Goal: Information Seeking & Learning: Learn about a topic

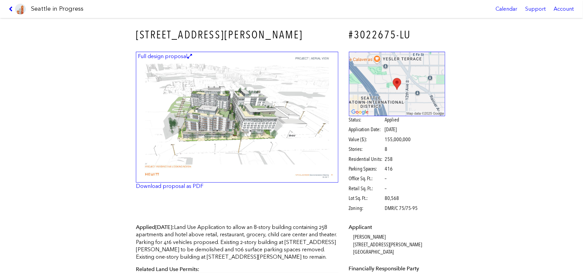
scroll to position [167, 0]
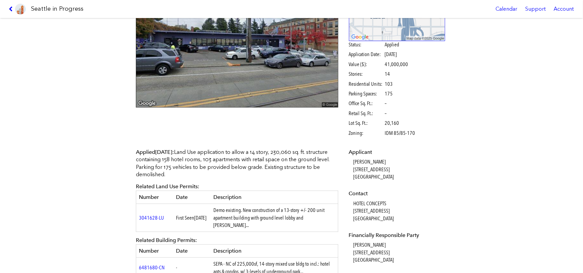
scroll to position [100, 0]
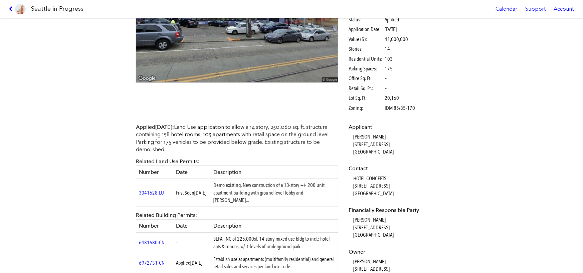
drag, startPoint x: 391, startPoint y: 192, endPoint x: 351, endPoint y: 185, distance: 40.0
click at [353, 185] on dd "HOTEL CONCEPTS 3926 AURORA AVE N SUITE #400 SEATTLE, WA, 98103" at bounding box center [399, 186] width 92 height 22
copy dd "3926 AURORA AVE N SUITE #400 SEATTLE, WA, 98103"
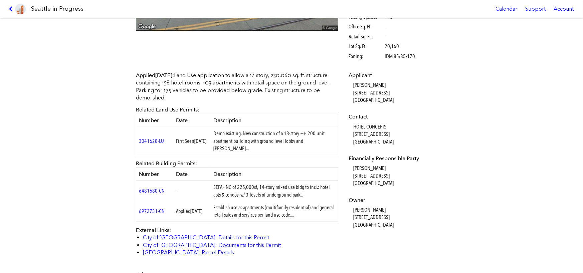
scroll to position [200, 0]
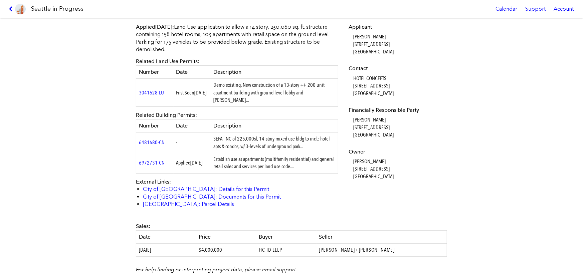
click at [276, 136] on td "SEPA - NC of 225,000sf, 14-story mixed use bldg to incl.: hotel apts & condos, …" at bounding box center [274, 143] width 127 height 20
click at [448, 87] on div "Applied Oct. 07, 2016 : Land Use application to allow a 14 story, 230,060 sq. f…" at bounding box center [291, 118] width 320 height 199
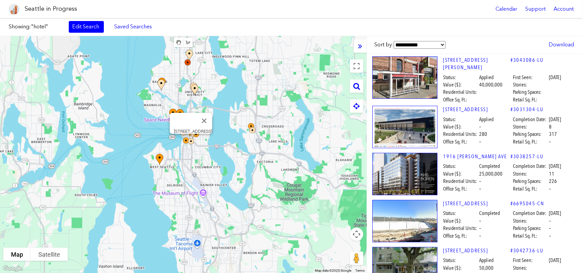
scroll to position [1708, 0]
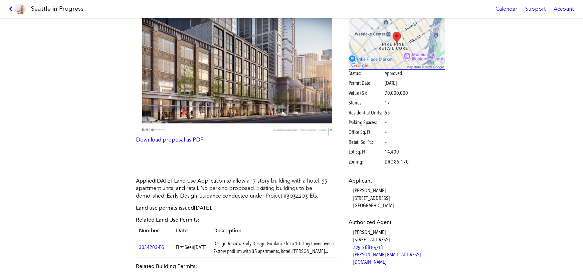
scroll to position [100, 0]
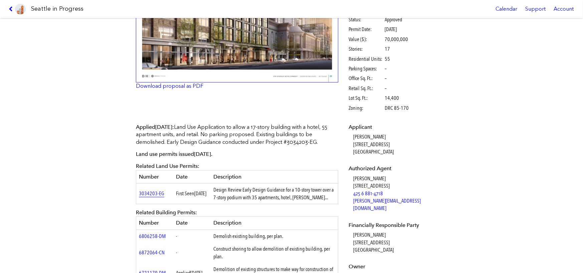
click at [155, 195] on link "3034203-EG" at bounding box center [151, 193] width 25 height 6
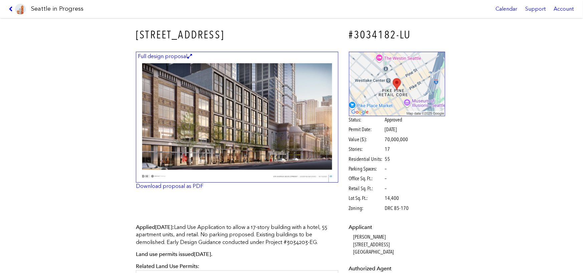
click at [291, 136] on img at bounding box center [237, 117] width 202 height 131
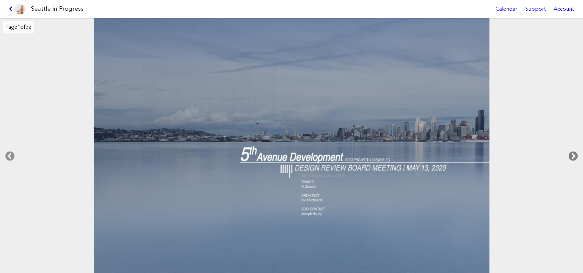
click at [575, 154] on icon at bounding box center [573, 156] width 20 height 21
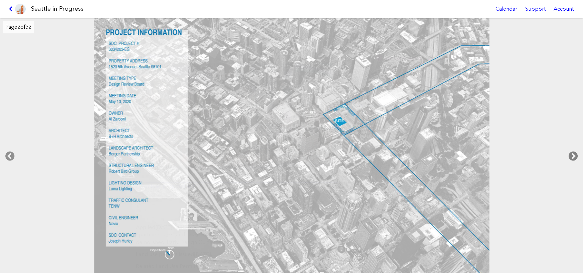
click at [575, 154] on icon at bounding box center [573, 156] width 20 height 21
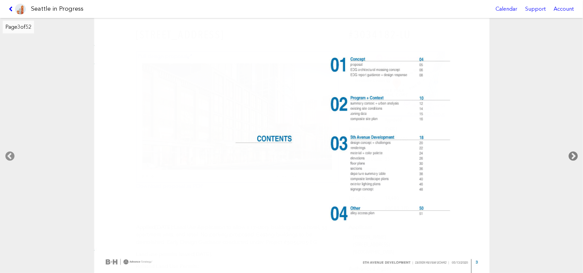
click at [575, 154] on icon at bounding box center [573, 156] width 20 height 21
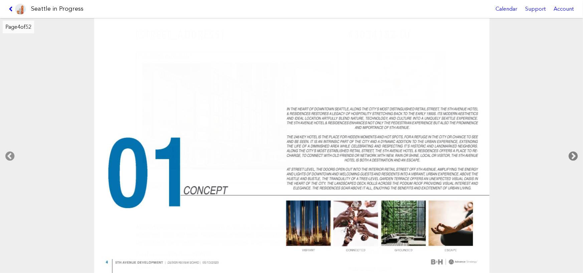
click at [575, 154] on icon at bounding box center [573, 156] width 20 height 21
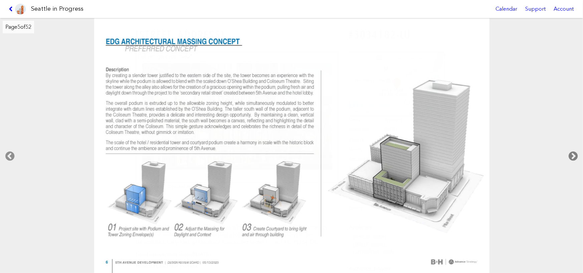
click at [575, 154] on icon at bounding box center [573, 156] width 20 height 21
click at [7, 155] on icon at bounding box center [10, 156] width 20 height 21
click at [572, 154] on icon at bounding box center [573, 156] width 20 height 21
